Goal: Find specific page/section: Find specific page/section

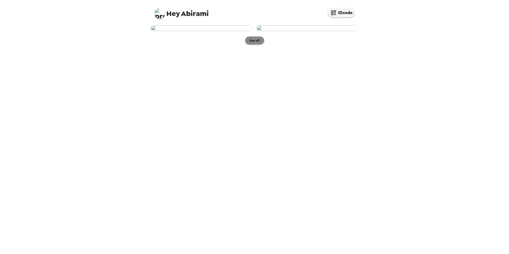
click at [253, 44] on button "See all" at bounding box center [254, 40] width 19 height 8
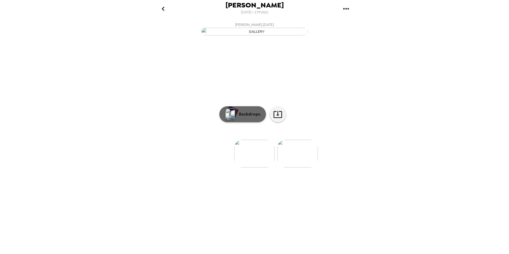
click at [259, 117] on p "Backdrops" at bounding box center [248, 114] width 24 height 6
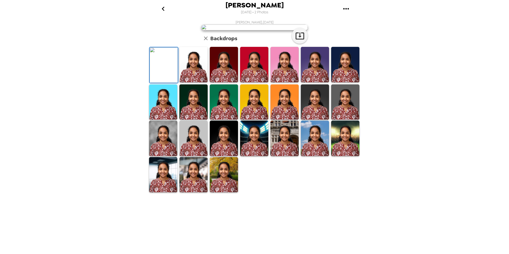
scroll to position [66, 0]
click at [222, 192] on img at bounding box center [224, 174] width 28 height 35
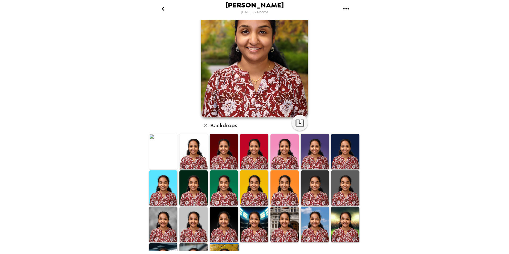
scroll to position [13, 0]
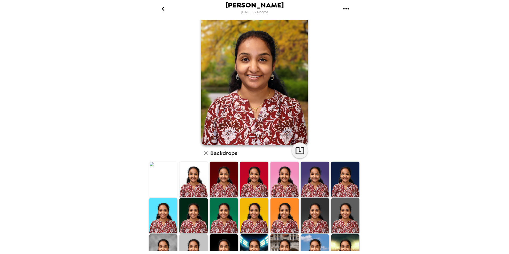
click at [165, 191] on img at bounding box center [163, 179] width 28 height 35
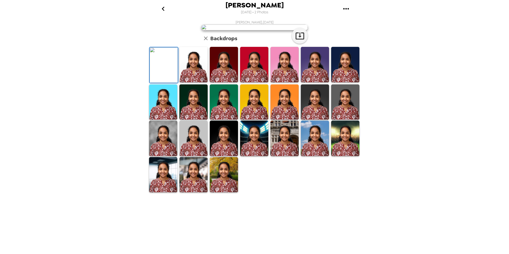
click at [320, 120] on img at bounding box center [315, 101] width 28 height 35
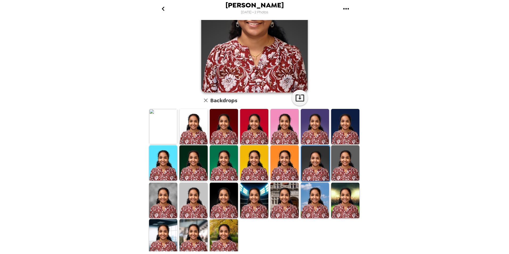
click at [347, 162] on img at bounding box center [345, 162] width 28 height 35
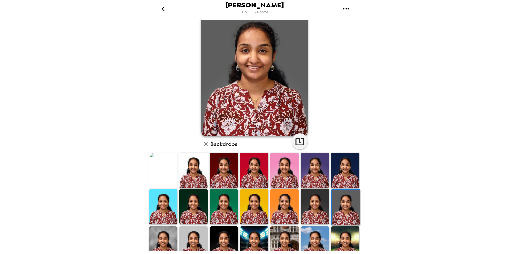
scroll to position [0, 0]
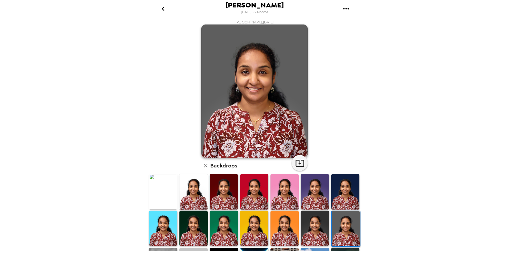
drag, startPoint x: 305, startPoint y: 186, endPoint x: 236, endPoint y: 189, distance: 69.0
click at [305, 186] on img at bounding box center [315, 191] width 28 height 35
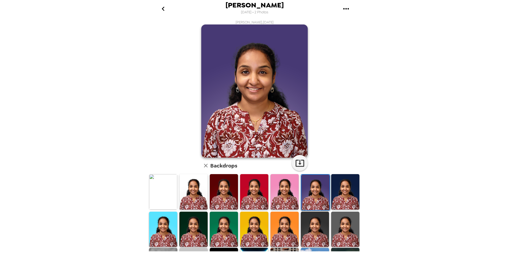
click at [193, 191] on img at bounding box center [193, 191] width 28 height 35
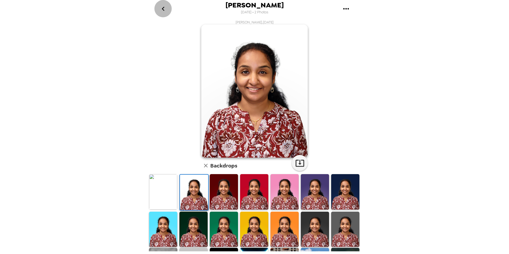
click at [165, 8] on icon "go back" at bounding box center [163, 9] width 9 height 9
